Goal: Task Accomplishment & Management: Manage account settings

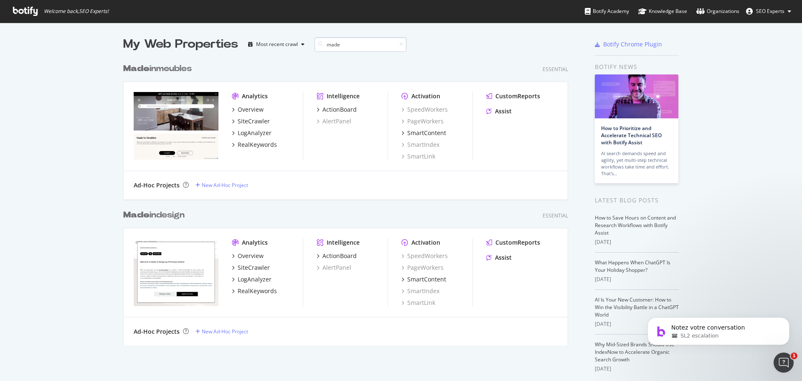
scroll to position [286, 445]
type input "made"
click at [244, 257] on div "Overview" at bounding box center [251, 255] width 26 height 8
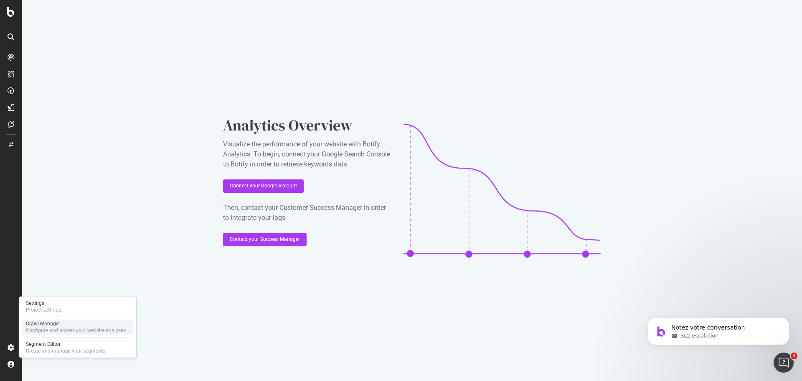
click at [46, 324] on div "Crawl Manager" at bounding box center [76, 323] width 100 height 7
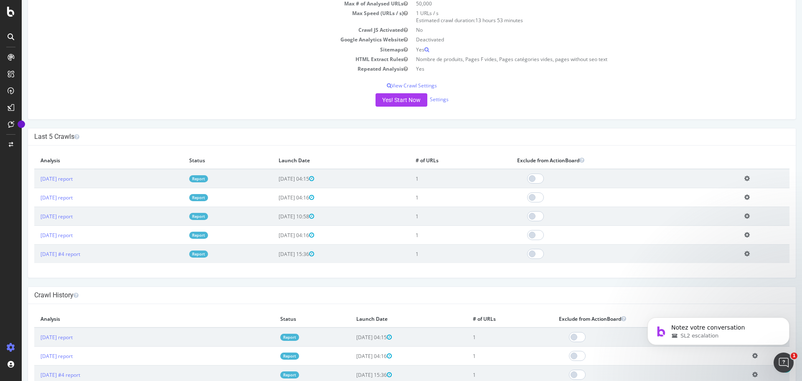
scroll to position [125, 0]
click at [443, 100] on link "Settings" at bounding box center [439, 99] width 19 height 7
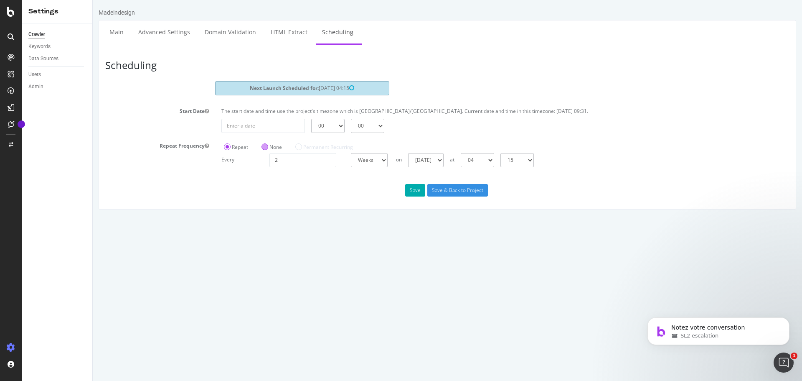
click at [265, 147] on label "None" at bounding box center [271, 146] width 20 height 7
click at [93, 0] on input "None" at bounding box center [93, 0] width 0 height 0
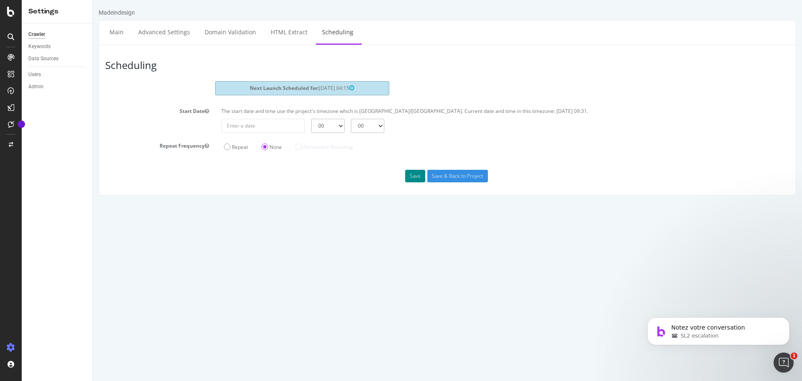
click at [414, 175] on button "Save" at bounding box center [415, 176] width 20 height 13
